Goal: Check status: Check status

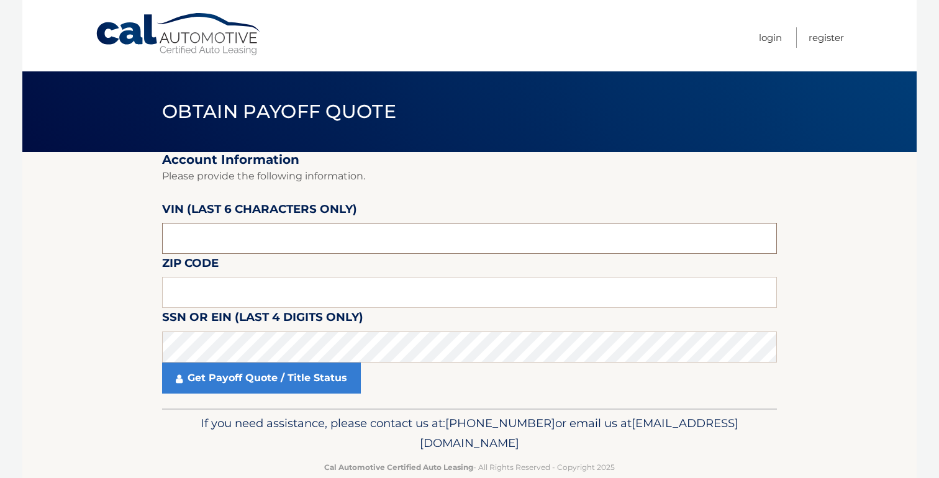
click at [361, 240] on input "text" at bounding box center [469, 238] width 615 height 31
paste input "1V2AR2"
type input "1V2AR2"
drag, startPoint x: 223, startPoint y: 246, endPoint x: 143, endPoint y: 246, distance: 80.1
click at [143, 246] on section "Account Information Please provide the following information. [PERSON_NAME] (la…" at bounding box center [469, 280] width 894 height 256
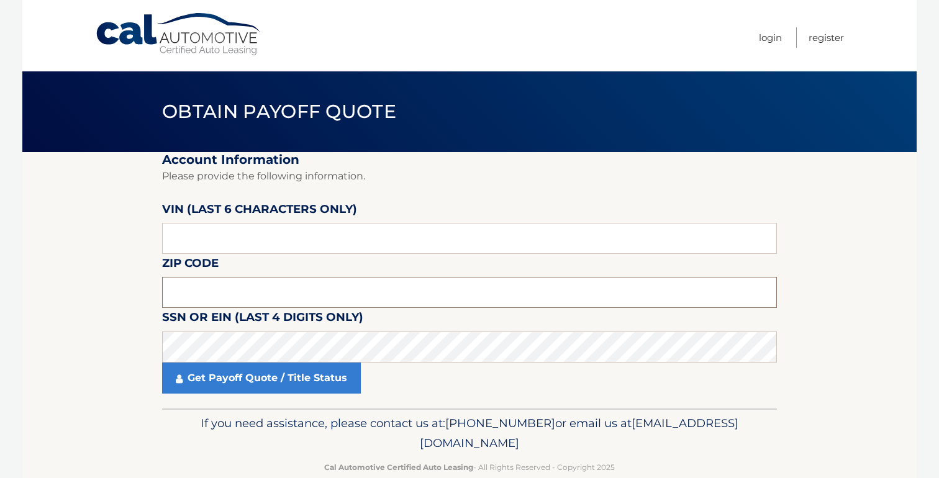
click at [207, 289] on input "text" at bounding box center [469, 292] width 615 height 31
click at [225, 222] on label "VIN (last 6 characters only)" at bounding box center [259, 211] width 195 height 23
click at [222, 232] on input "text" at bounding box center [469, 238] width 615 height 31
paste input "547826"
type input "547826"
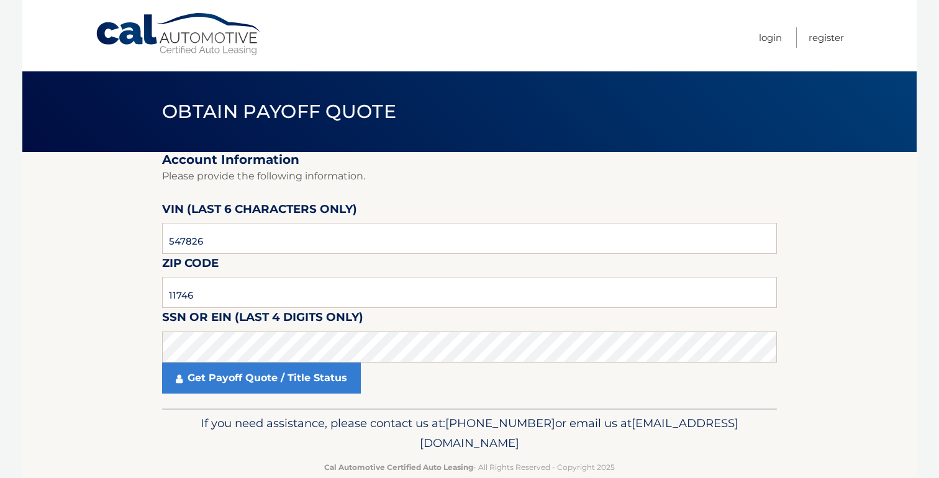
click at [345, 270] on fieldset "Account Information Please provide the following information. VIN (last 6 chara…" at bounding box center [469, 280] width 615 height 256
click at [340, 304] on input "11746" at bounding box center [469, 292] width 615 height 31
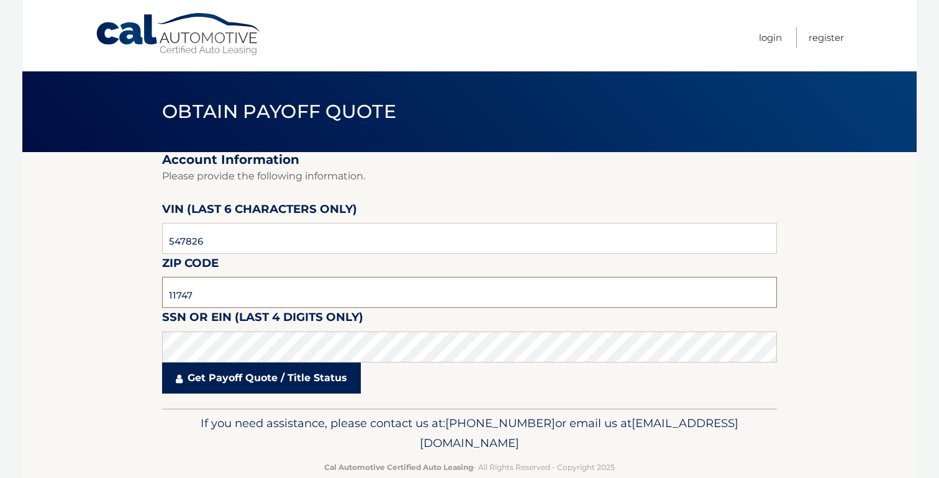
type input "11747"
click at [275, 377] on link "Get Payoff Quote / Title Status" at bounding box center [261, 378] width 199 height 31
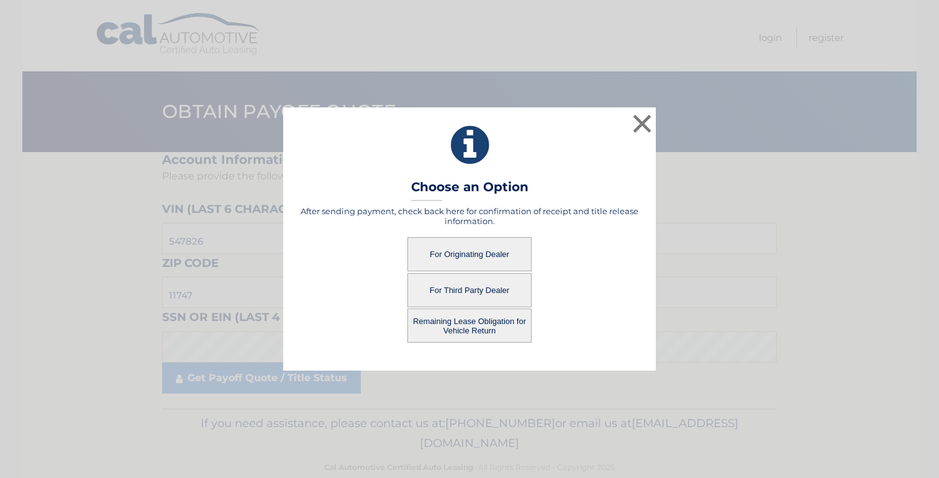
click at [489, 256] on button "For Originating Dealer" at bounding box center [469, 254] width 124 height 34
click at [492, 253] on button "For Originating Dealer" at bounding box center [469, 254] width 124 height 34
